Goal: Transaction & Acquisition: Book appointment/travel/reservation

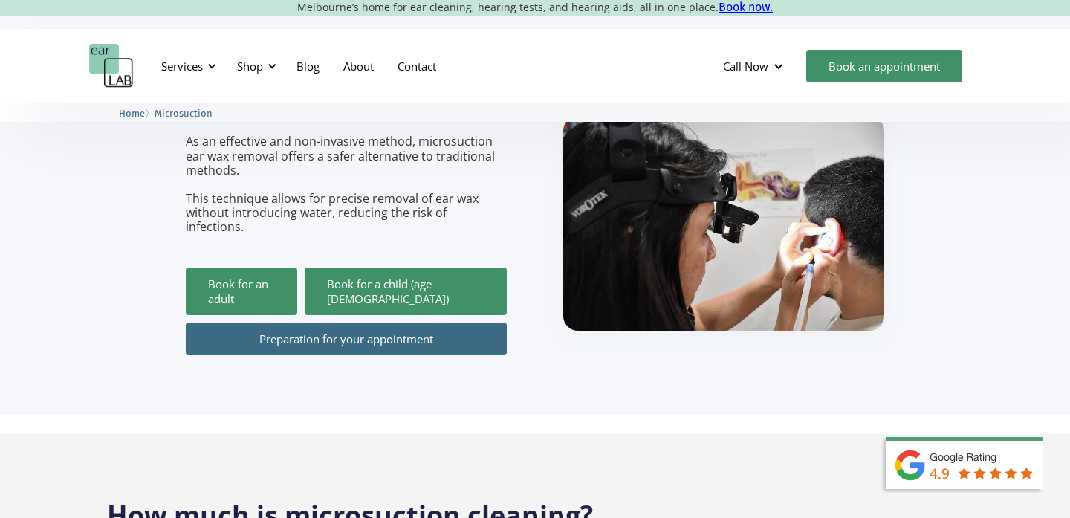
scroll to position [203, 0]
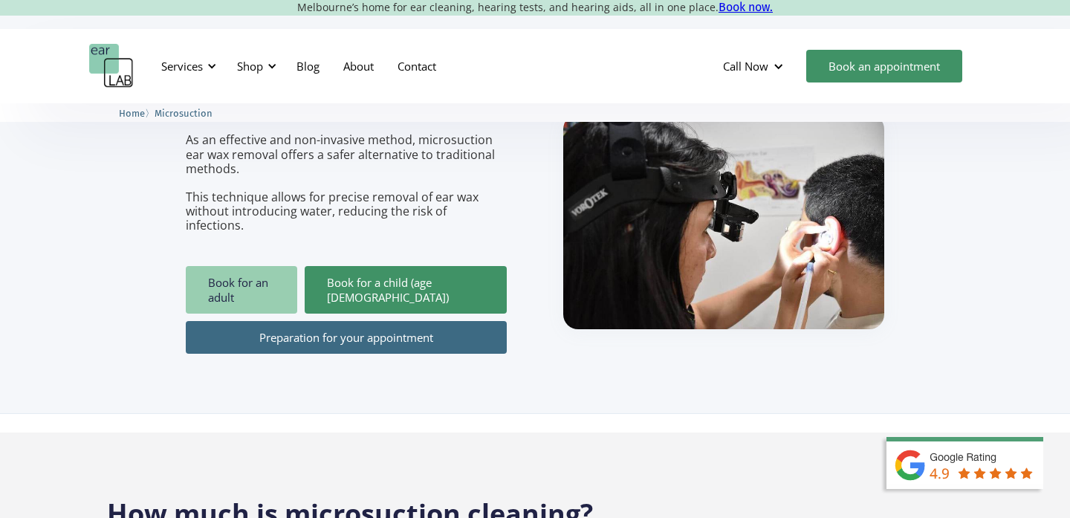
click at [276, 266] on link "Book for an adult" at bounding box center [241, 290] width 111 height 48
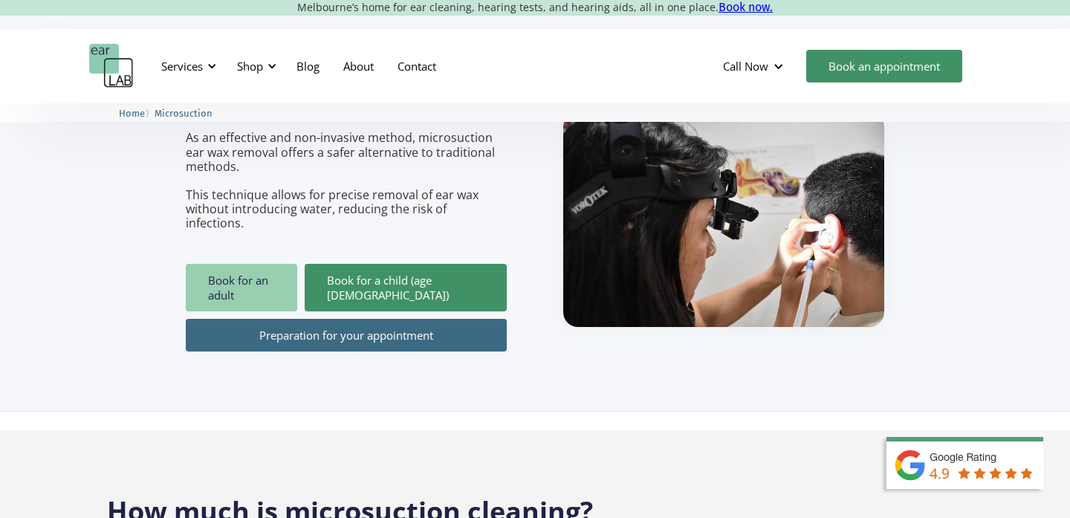
click at [252, 264] on link "Book for an adult" at bounding box center [241, 288] width 111 height 48
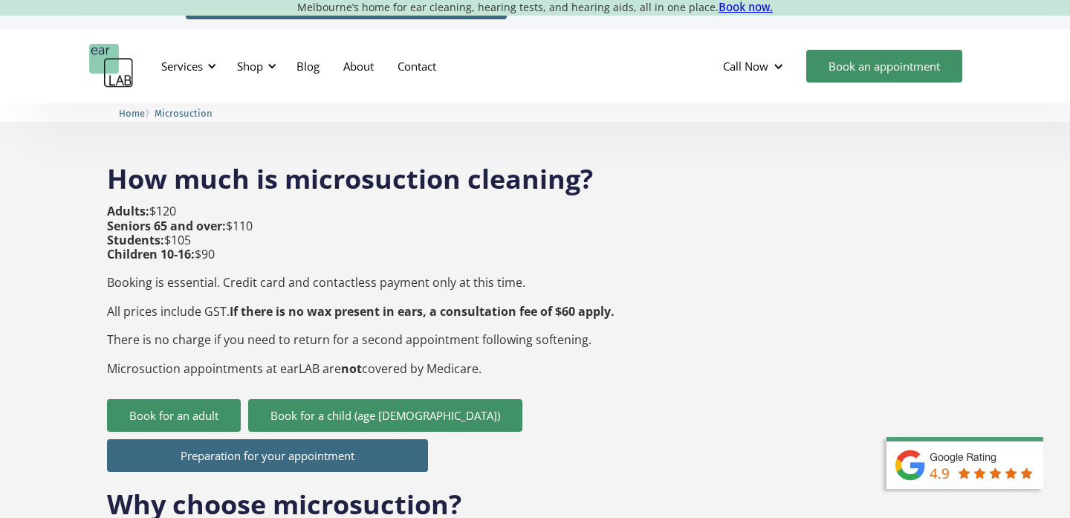
scroll to position [215, 0]
